Goal: Task Accomplishment & Management: Complete application form

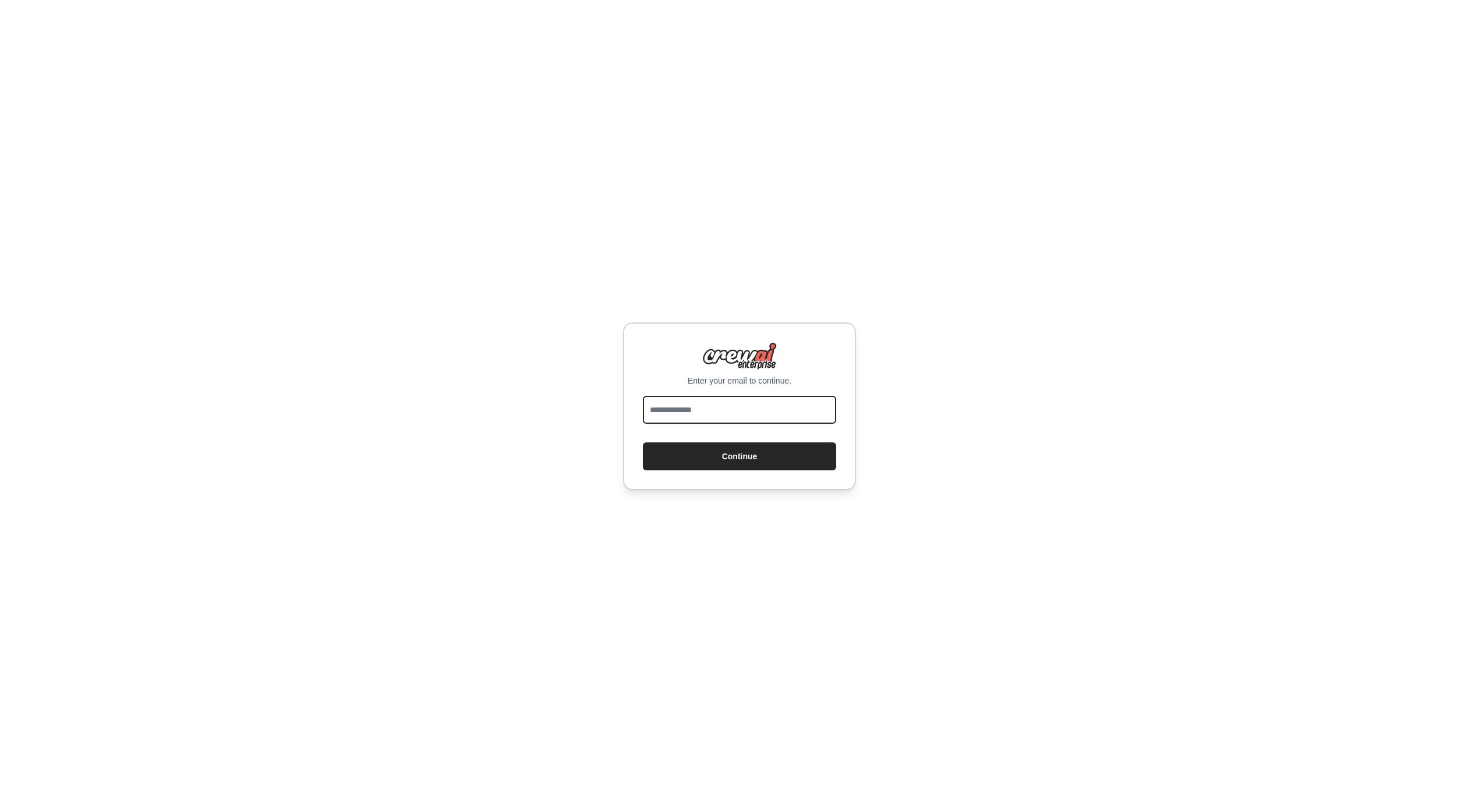
click at [744, 407] on input "email" at bounding box center [739, 409] width 193 height 28
click at [704, 490] on div "Enter your email to continue. Continue" at bounding box center [739, 406] width 1479 height 812
click at [696, 412] on input "email" at bounding box center [739, 409] width 193 height 28
type input "**********"
click at [643, 442] on button "Continue" at bounding box center [739, 456] width 193 height 28
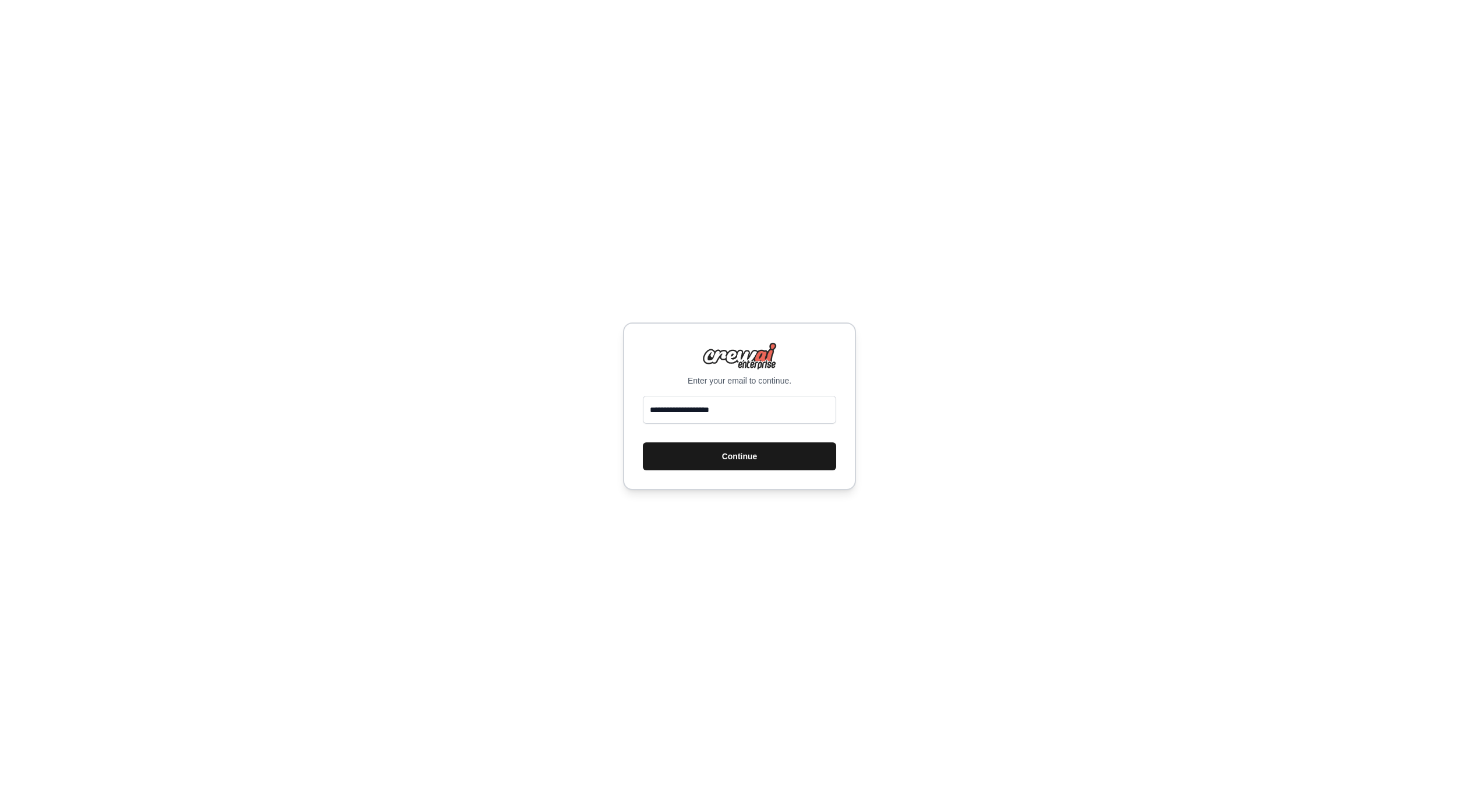
click at [717, 450] on button "Continue" at bounding box center [739, 456] width 193 height 28
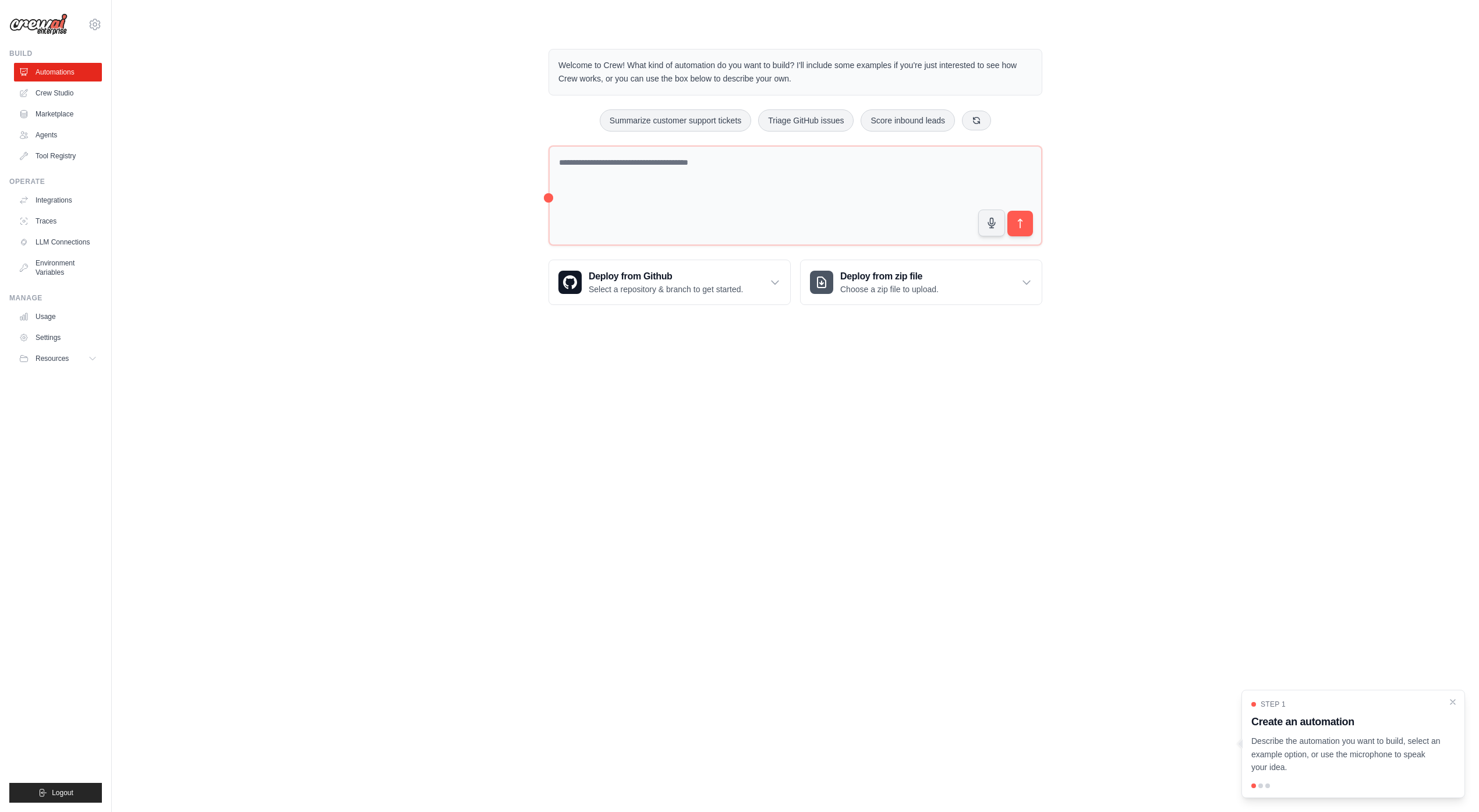
click at [786, 470] on body "[EMAIL_ADDRESS][DOMAIN_NAME] Settings Build Automations Crew Studio" at bounding box center [739, 406] width 1479 height 812
click at [321, 359] on body "[EMAIL_ADDRESS][DOMAIN_NAME] Settings Build Automations Crew Studio" at bounding box center [739, 406] width 1479 height 812
click at [442, 161] on div "Welcome to Crew! What kind of automation do you want to build? I'll include som…" at bounding box center [795, 177] width 1330 height 293
